Goal: Task Accomplishment & Management: Complete application form

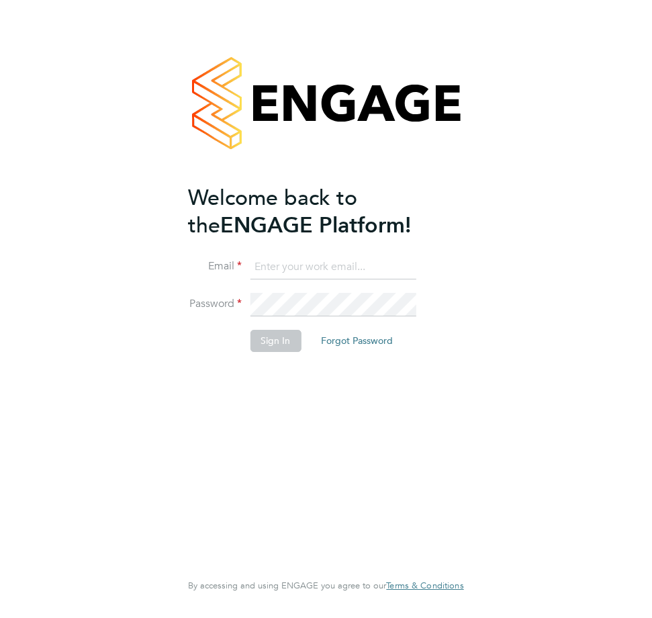
type input "demi.sloan@uk.g4s.com"
click at [282, 335] on button "Sign In" at bounding box center [275, 340] width 51 height 21
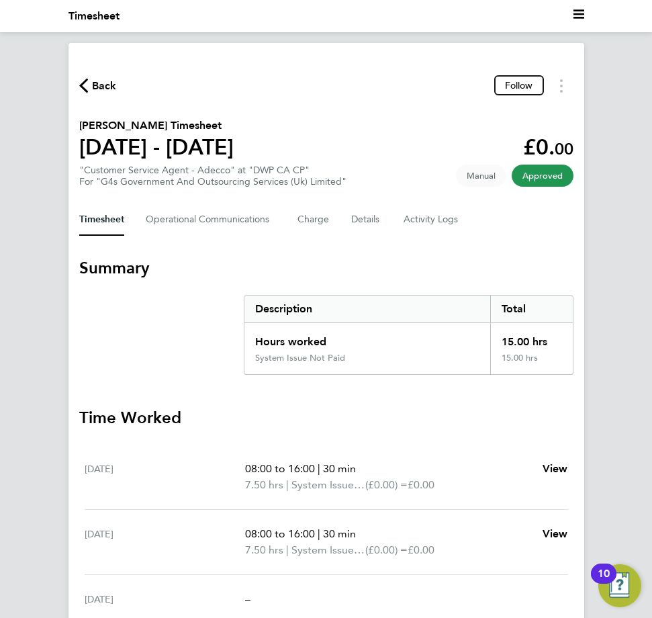
click at [83, 81] on icon "button" at bounding box center [83, 86] width 9 height 14
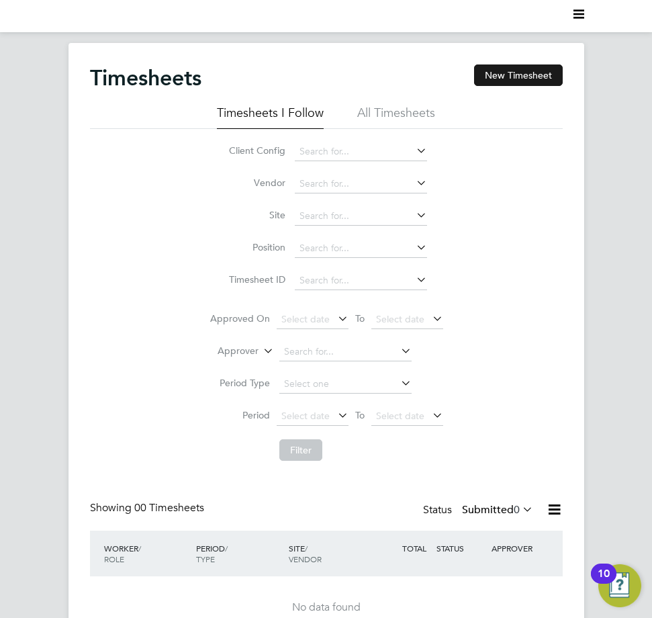
click at [476, 81] on button "New Timesheet" at bounding box center [518, 74] width 89 height 21
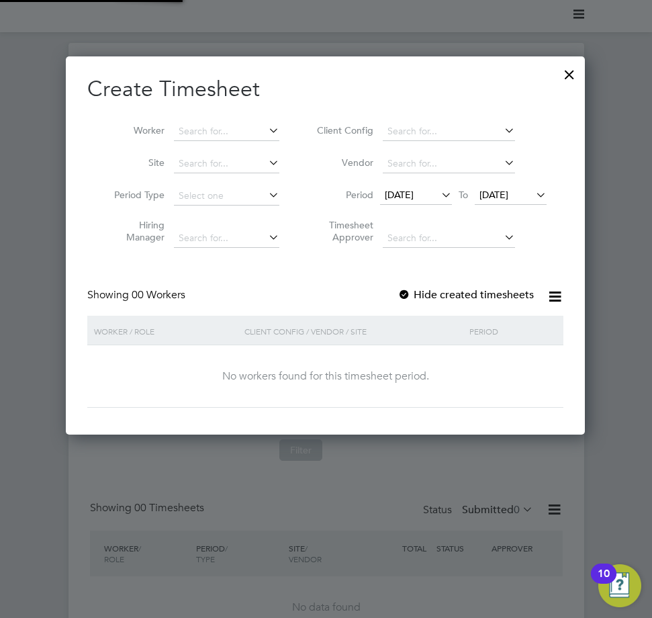
scroll to position [379, 520]
click at [222, 129] on input at bounding box center [226, 131] width 105 height 19
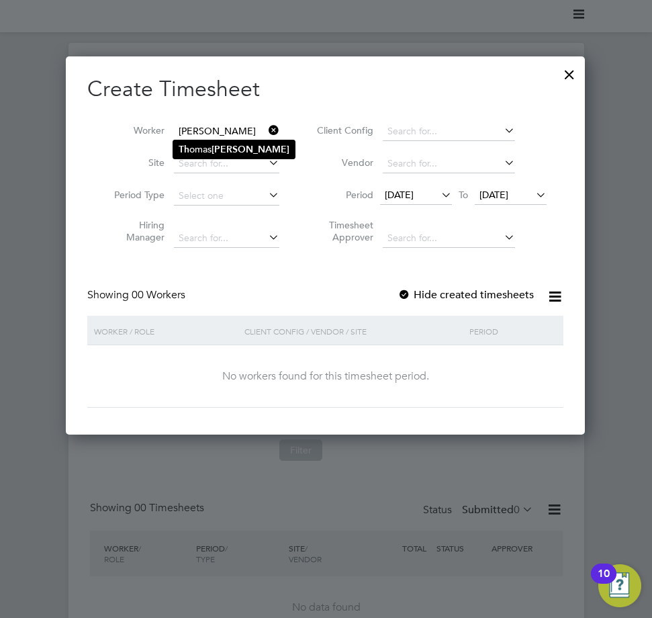
click at [227, 141] on li "Th omas [PERSON_NAME]" at bounding box center [234, 149] width 122 height 18
type input "[PERSON_NAME]"
click at [457, 296] on label "Hide created timesheets" at bounding box center [466, 294] width 136 height 13
click at [467, 294] on label "Hide created timesheets" at bounding box center [466, 294] width 136 height 13
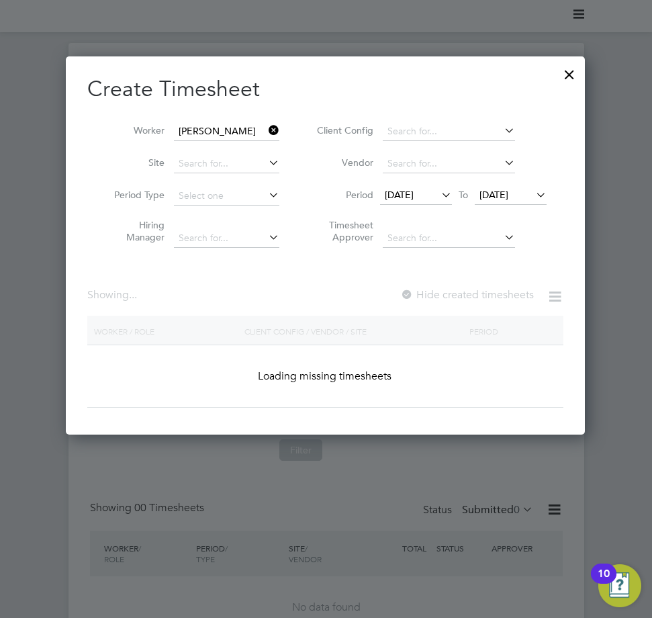
scroll to position [431, 520]
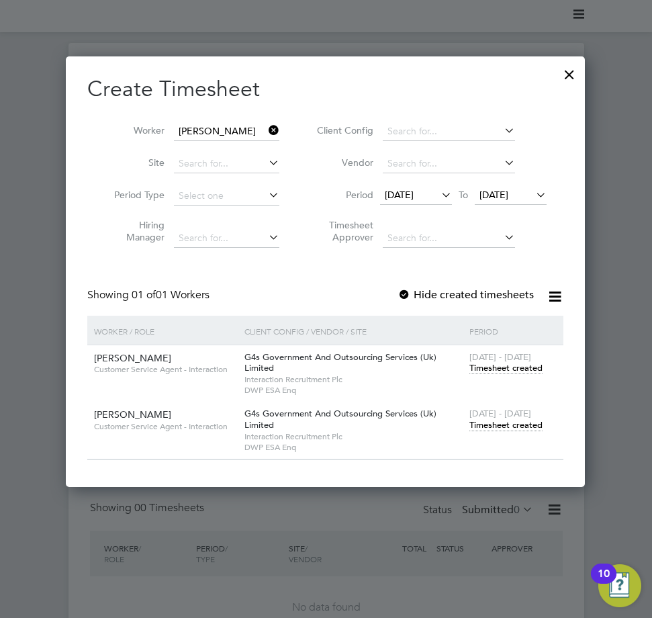
click at [575, 69] on div at bounding box center [570, 71] width 24 height 24
